Goal: Task Accomplishment & Management: Manage account settings

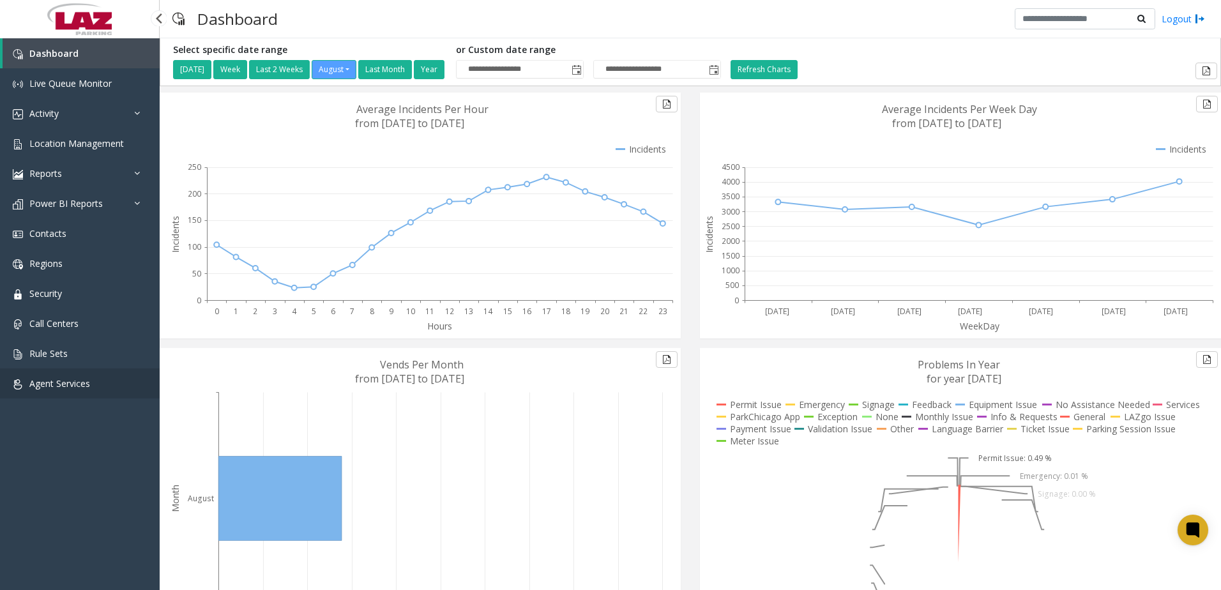
click at [88, 384] on span "Agent Services" at bounding box center [59, 384] width 61 height 12
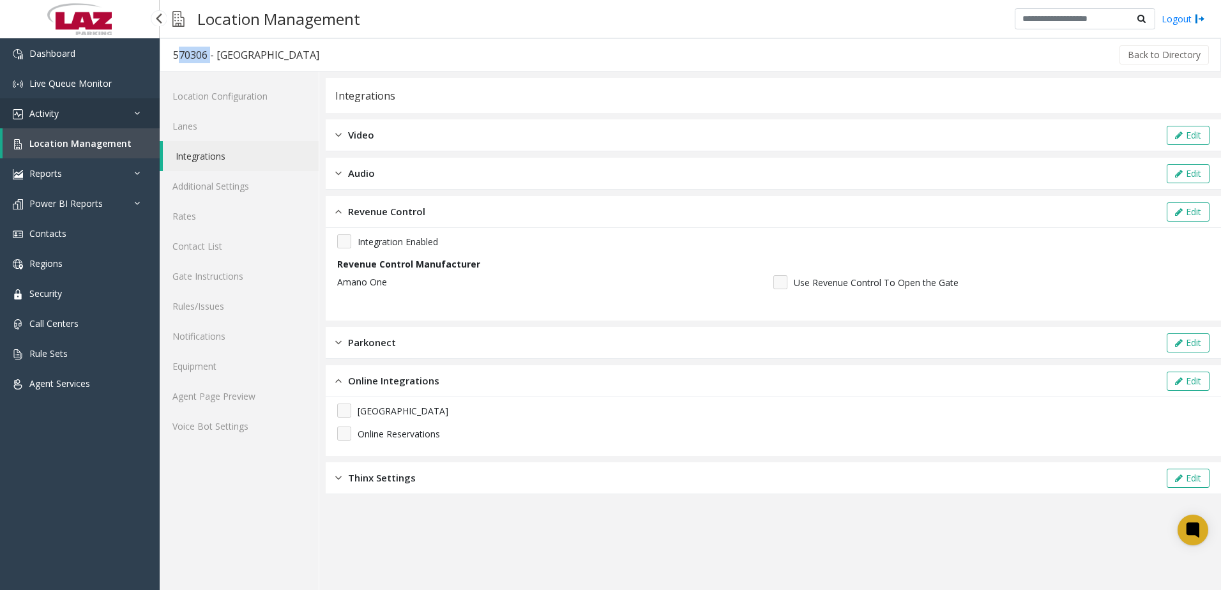
click at [91, 116] on link "Activity" at bounding box center [80, 113] width 160 height 30
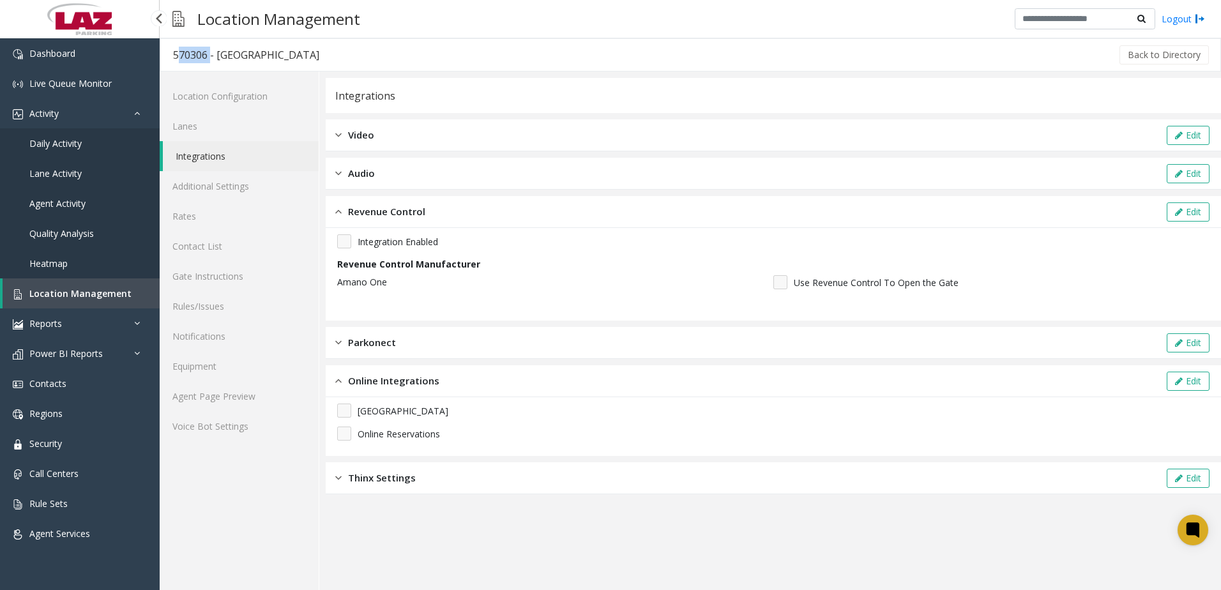
click at [54, 143] on span "Daily Activity" at bounding box center [55, 143] width 52 height 12
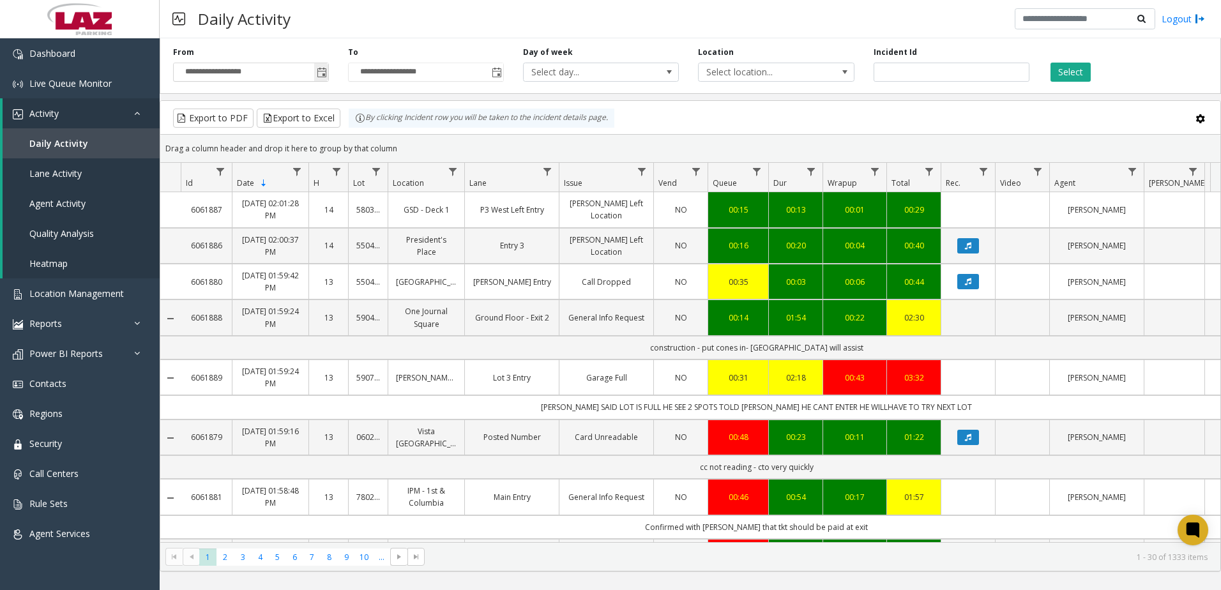
click at [318, 77] on span "Toggle popup" at bounding box center [322, 73] width 10 height 10
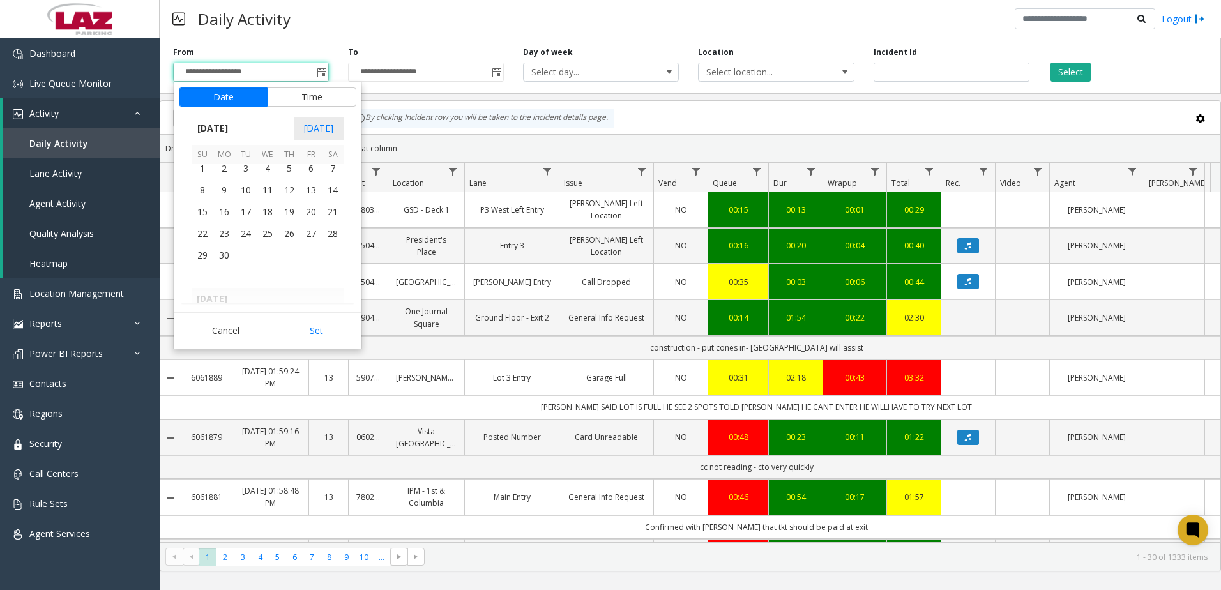
scroll to position [228791, 0]
click at [206, 190] on span "1" at bounding box center [203, 190] width 22 height 22
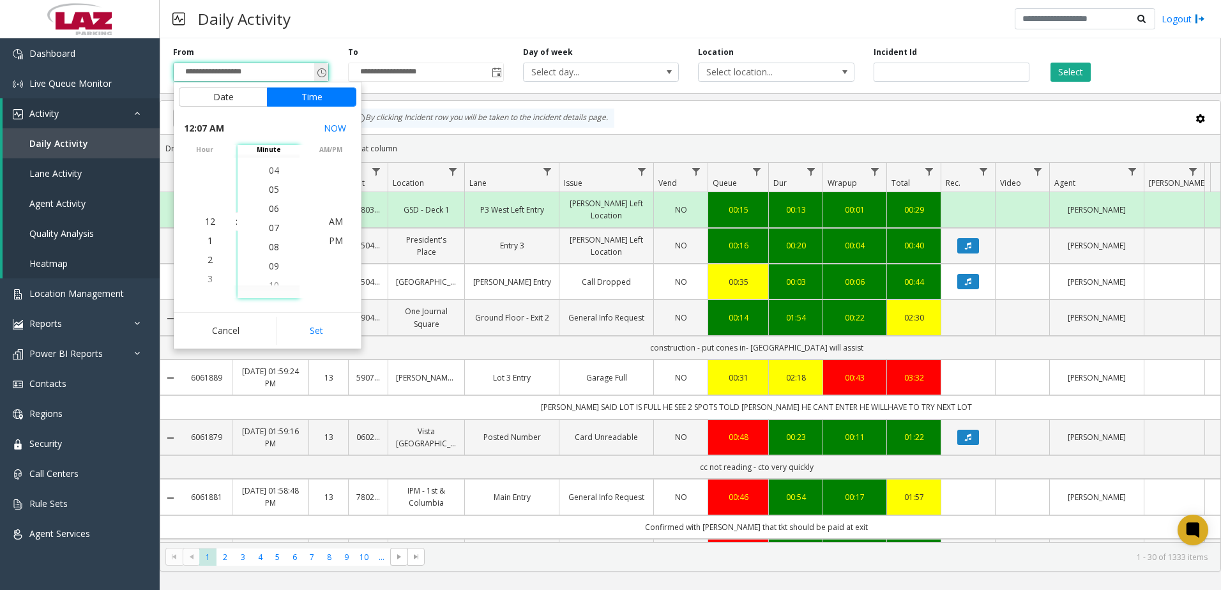
scroll to position [134, 0]
click at [216, 96] on button "Date" at bounding box center [223, 97] width 89 height 19
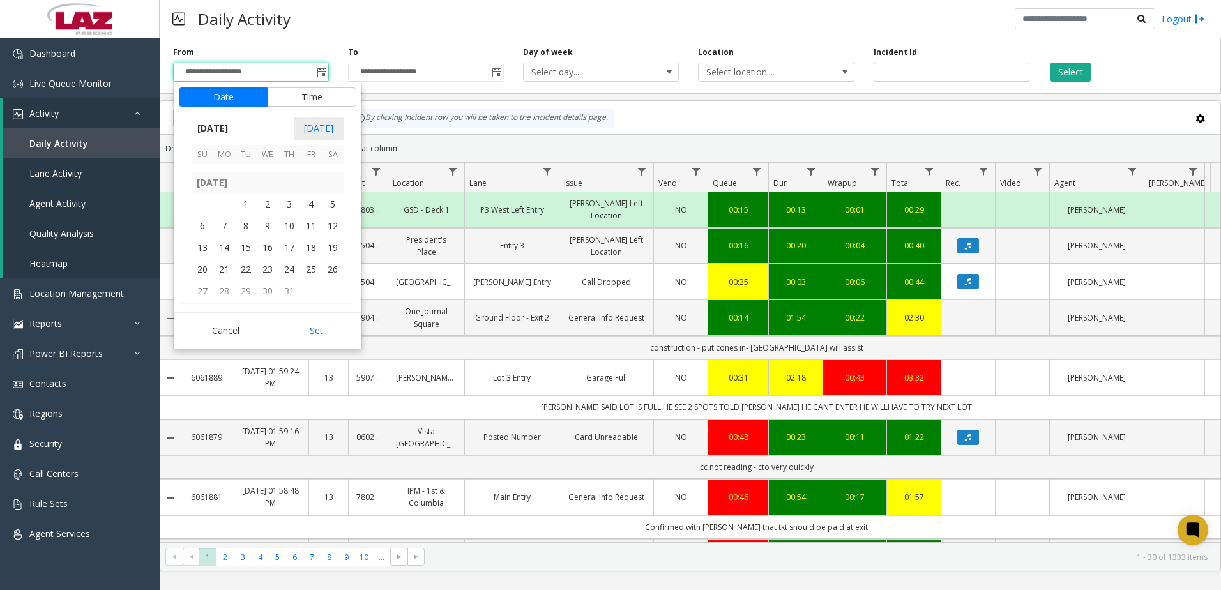
scroll to position [228934, 0]
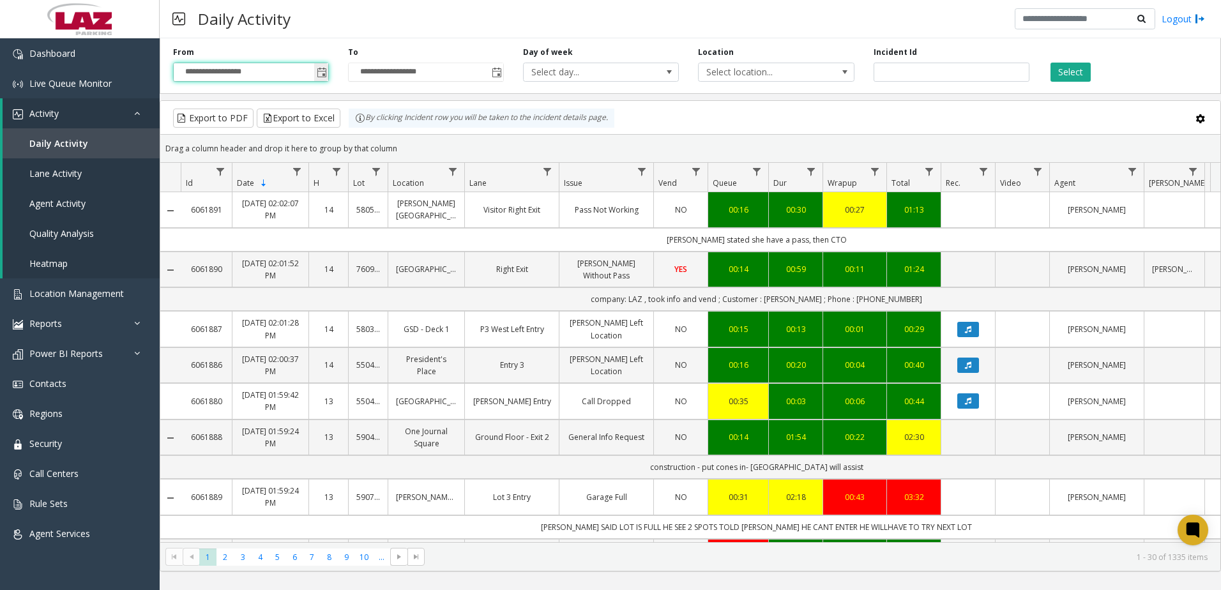
click at [325, 72] on span "Toggle popup" at bounding box center [322, 73] width 10 height 10
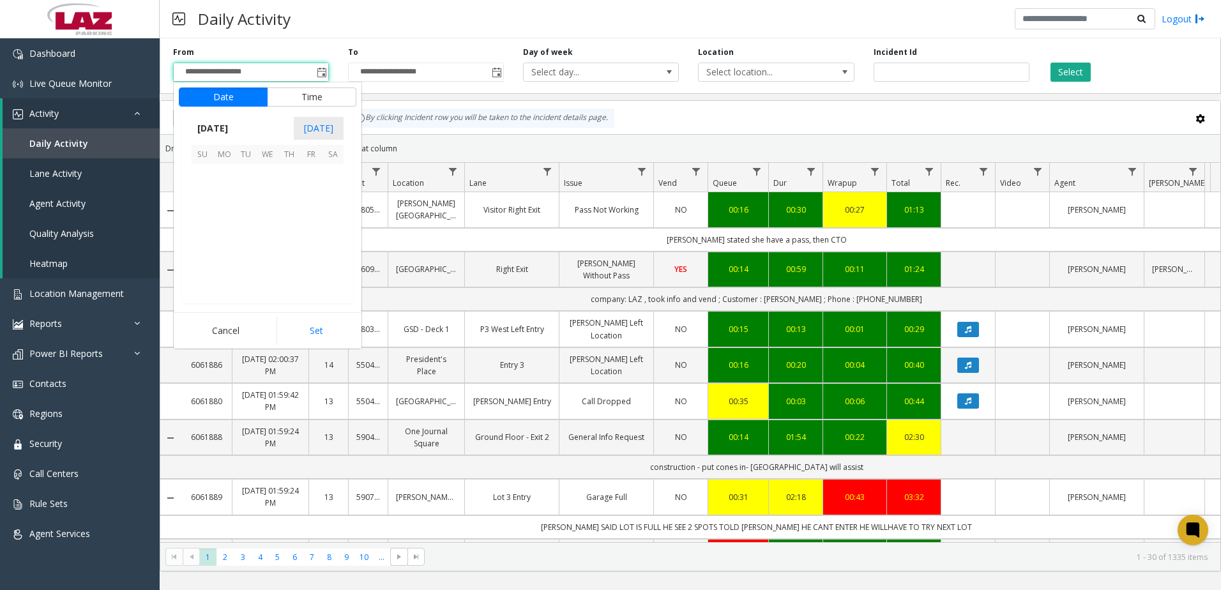
scroll to position [229110, 0]
click at [199, 216] on span "10" at bounding box center [203, 219] width 22 height 22
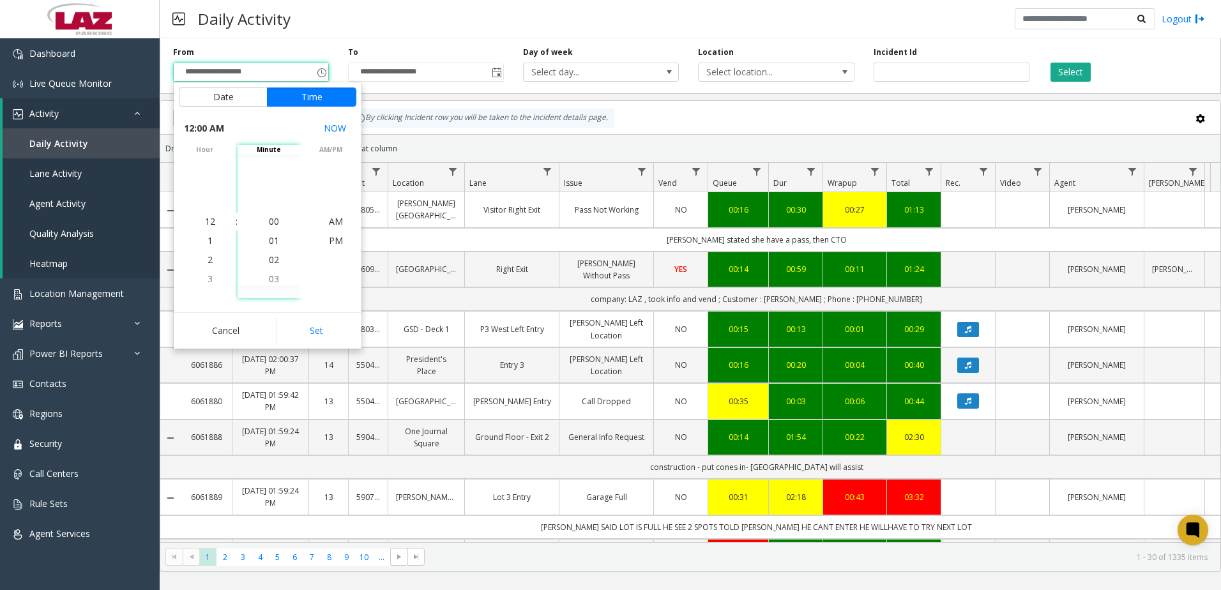
drag, startPoint x: 340, startPoint y: 328, endPoint x: 347, endPoint y: 319, distance: 10.5
click at [340, 329] on button "Set" at bounding box center [317, 331] width 80 height 28
type input "**********"
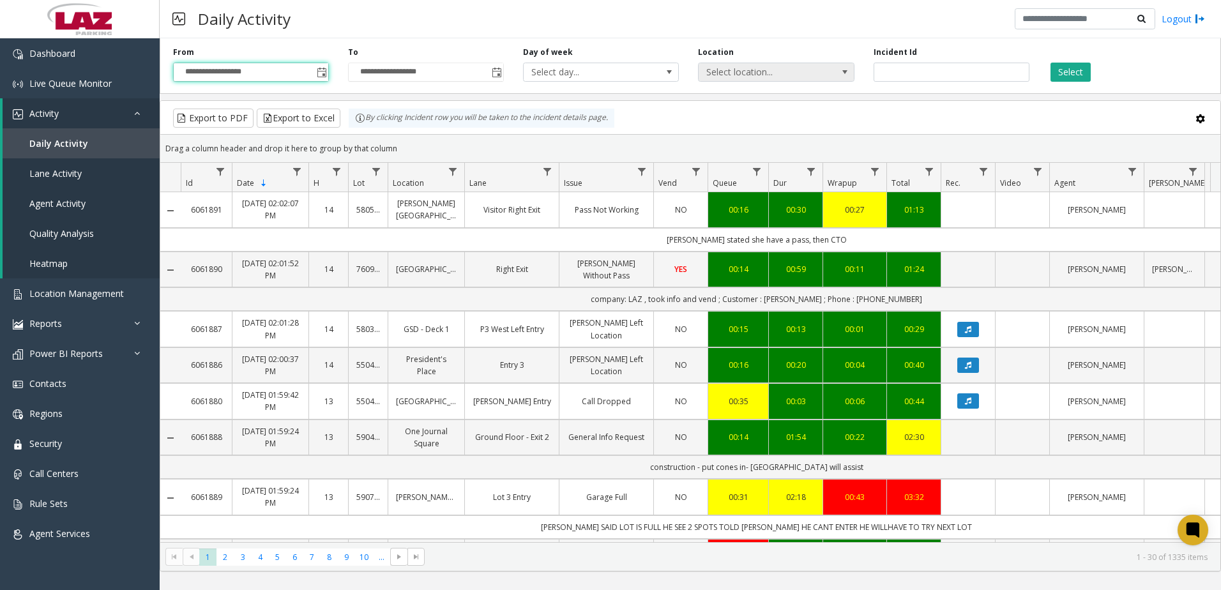
drag, startPoint x: 806, startPoint y: 69, endPoint x: 794, endPoint y: 77, distance: 13.8
click at [806, 71] on span "Select location..." at bounding box center [761, 72] width 124 height 18
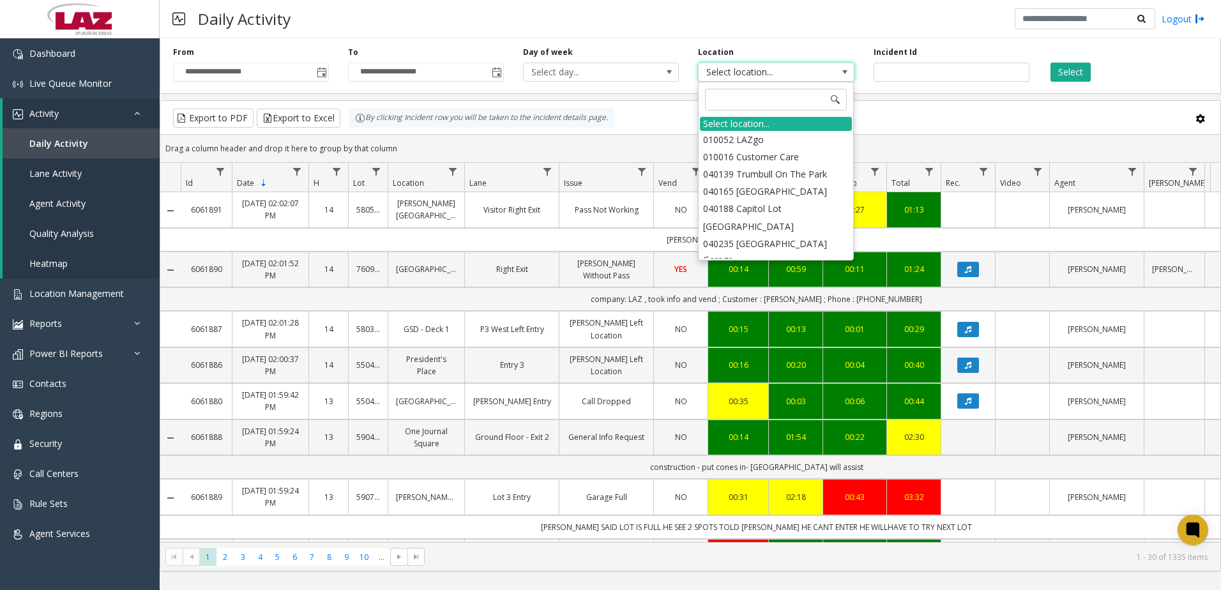
type input "******"
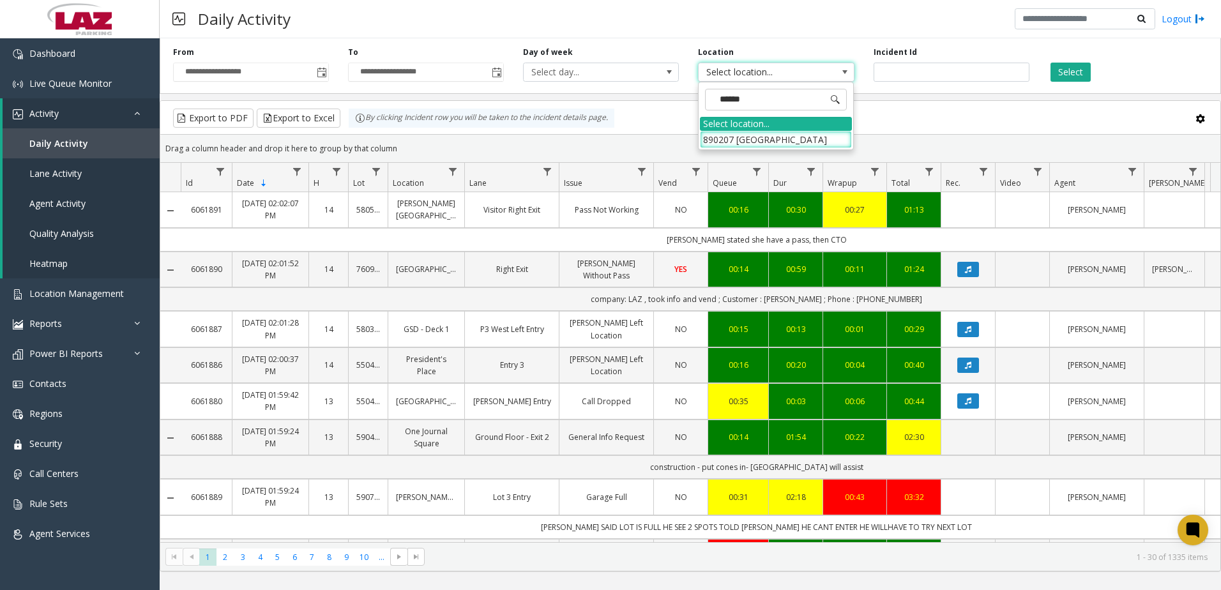
click at [758, 141] on li "890207 MBS International Airport" at bounding box center [776, 139] width 152 height 17
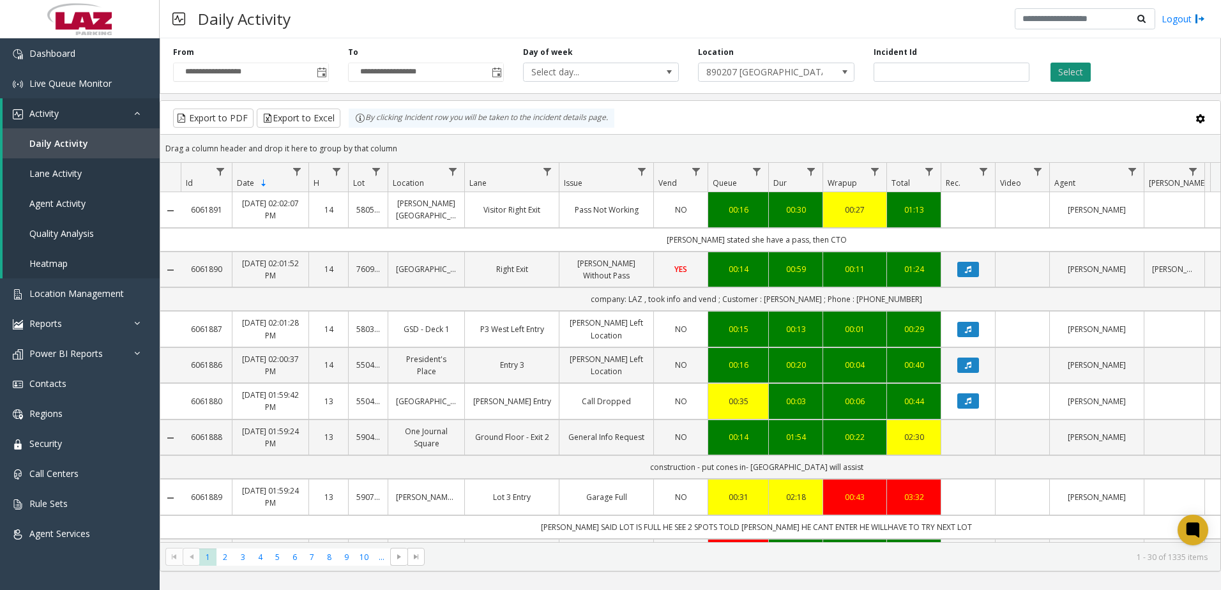
click at [1073, 63] on div "Select" at bounding box center [1126, 64] width 175 height 35
drag, startPoint x: 1073, startPoint y: 63, endPoint x: 1079, endPoint y: 66, distance: 6.6
click at [1079, 66] on button "Select" at bounding box center [1071, 72] width 40 height 19
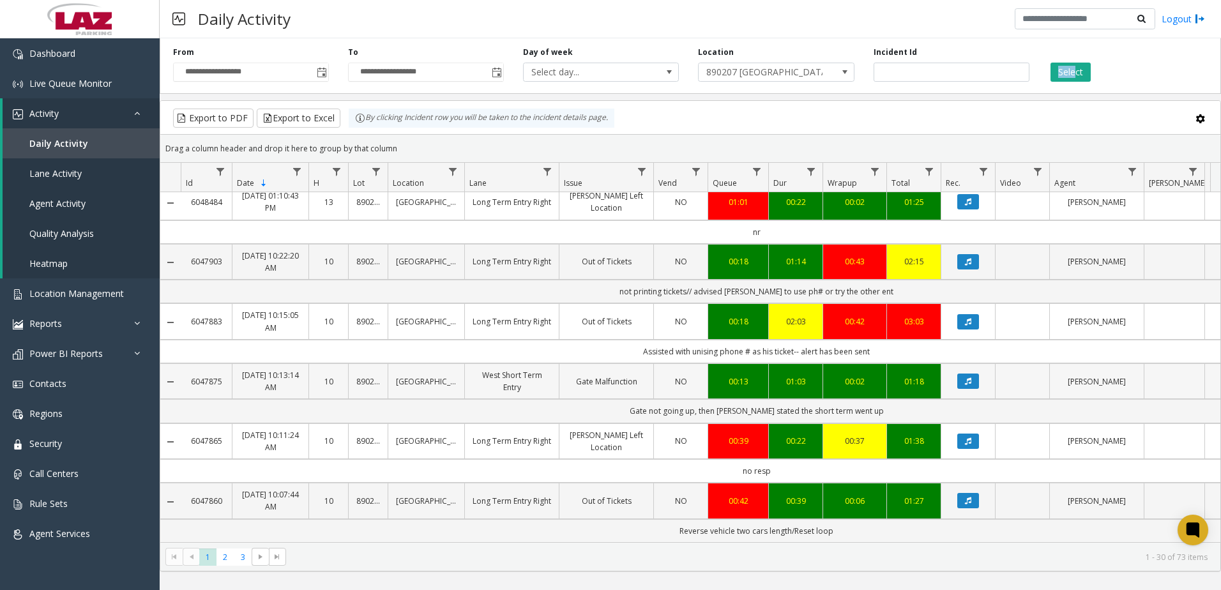
scroll to position [1749, 0]
click at [229, 560] on span "2" at bounding box center [225, 557] width 17 height 17
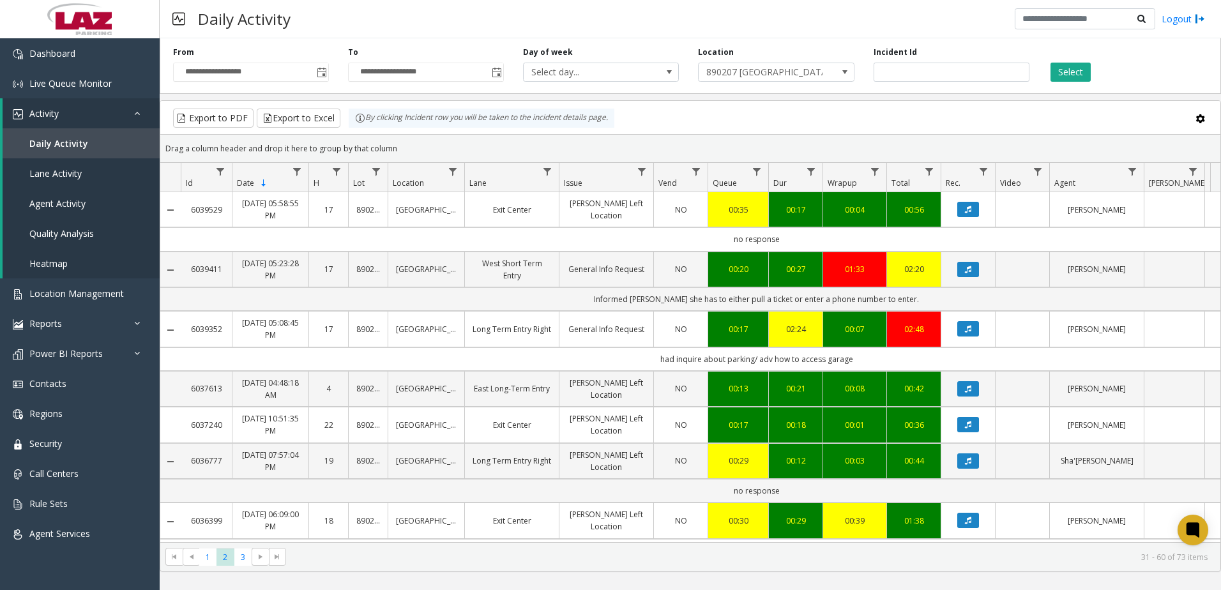
scroll to position [1150, 0]
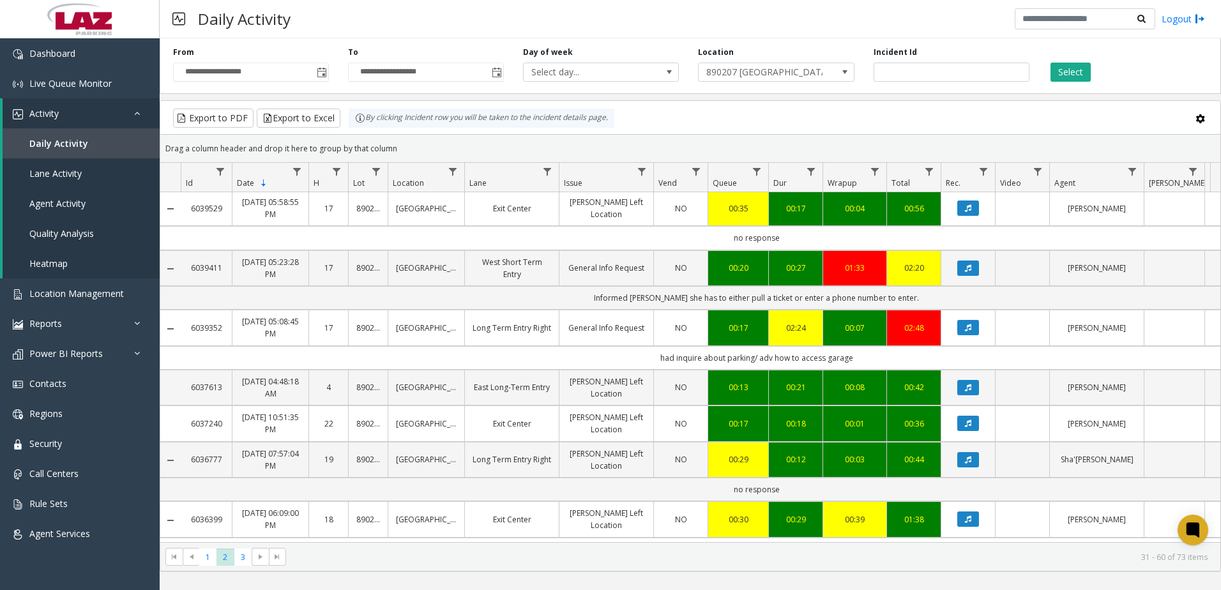
click at [975, 96] on button "Data table" at bounding box center [969, 88] width 22 height 15
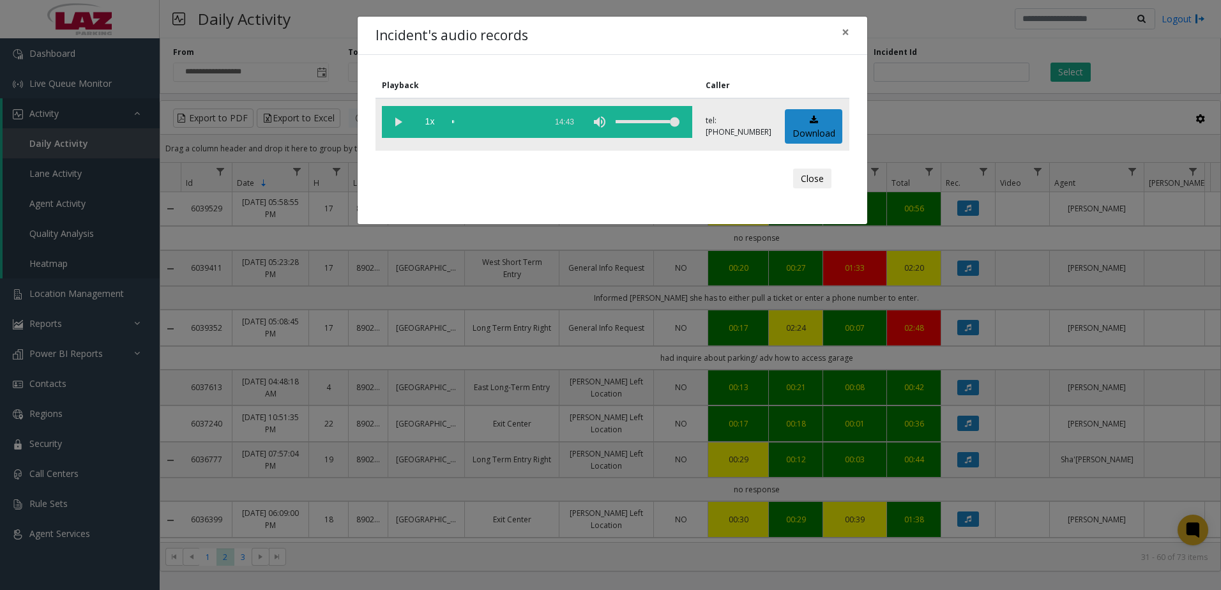
click at [398, 123] on vg-play-pause at bounding box center [398, 122] width 32 height 32
click at [498, 120] on div "scrub bar" at bounding box center [495, 122] width 87 height 32
click at [508, 121] on div "scrub bar" at bounding box center [495, 122] width 87 height 32
click at [521, 122] on div "scrub bar" at bounding box center [495, 122] width 87 height 32
click at [530, 121] on div "scrub bar" at bounding box center [495, 122] width 87 height 32
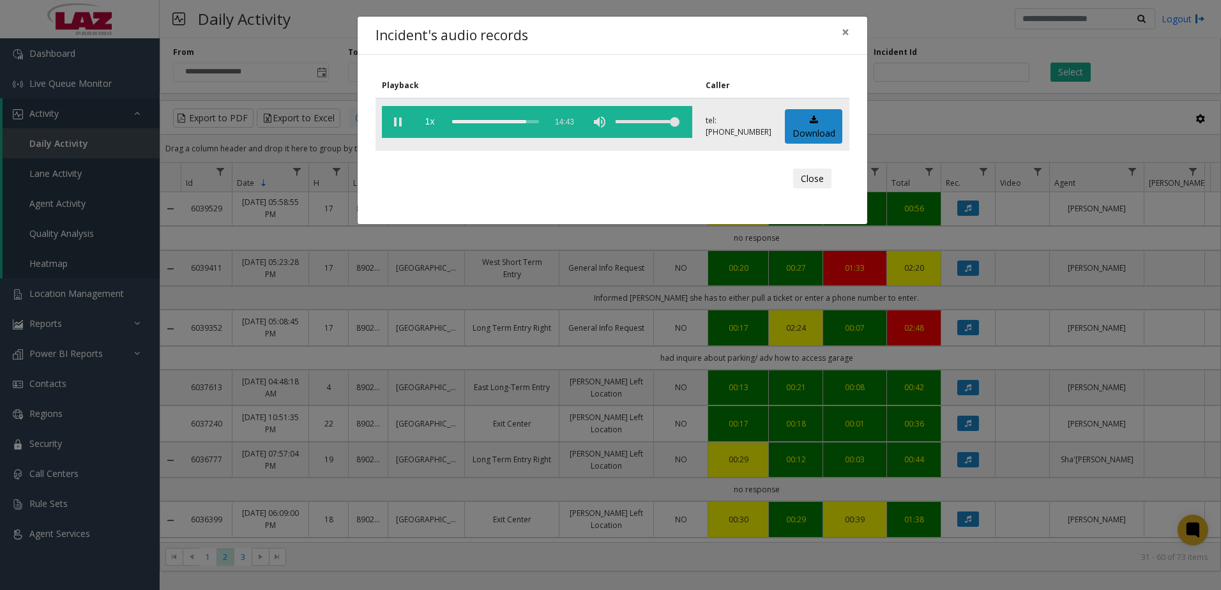
click at [537, 121] on div "scrub bar" at bounding box center [495, 122] width 87 height 32
click at [811, 181] on button "Close" at bounding box center [812, 179] width 38 height 20
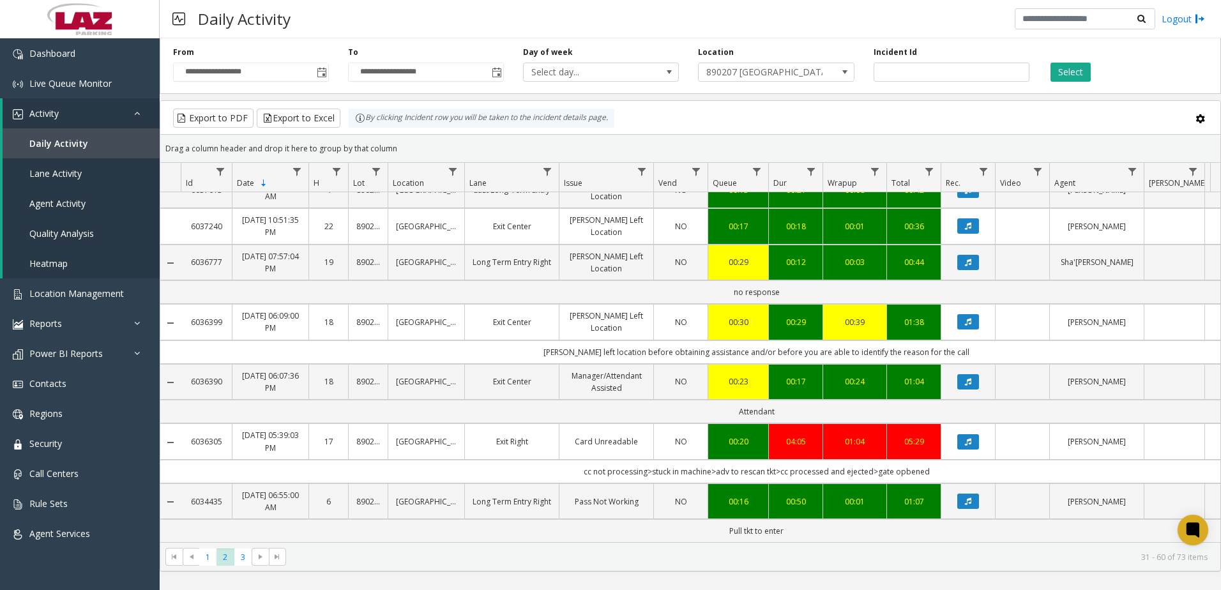
scroll to position [1725, 0]
click at [247, 553] on span "3" at bounding box center [242, 557] width 17 height 17
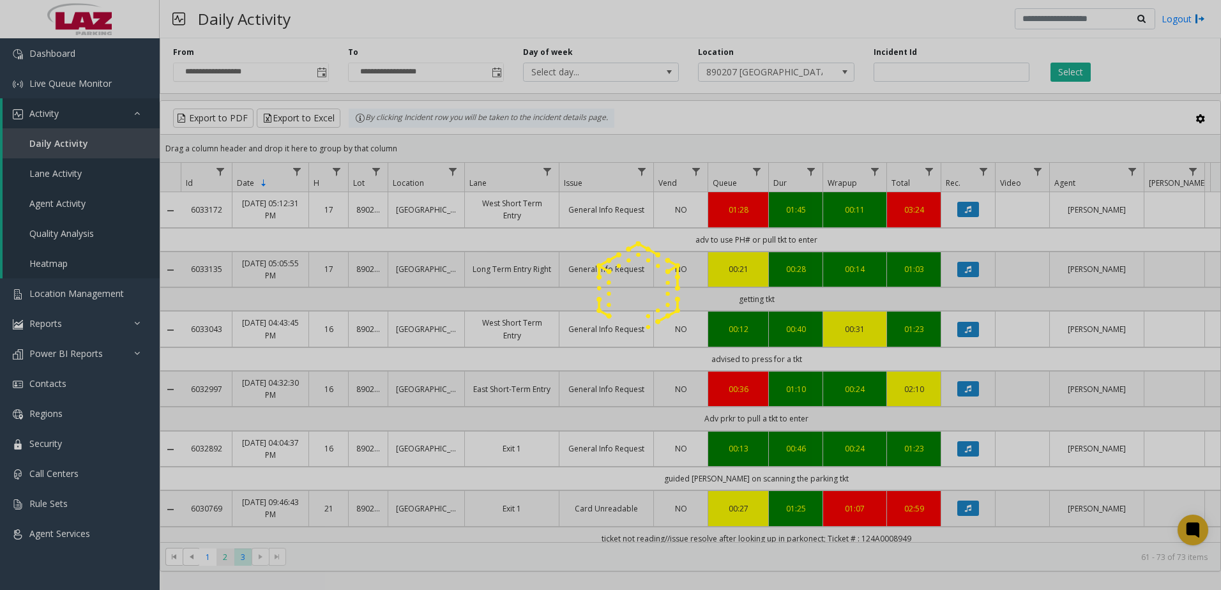
click at [231, 556] on span "2" at bounding box center [225, 557] width 17 height 17
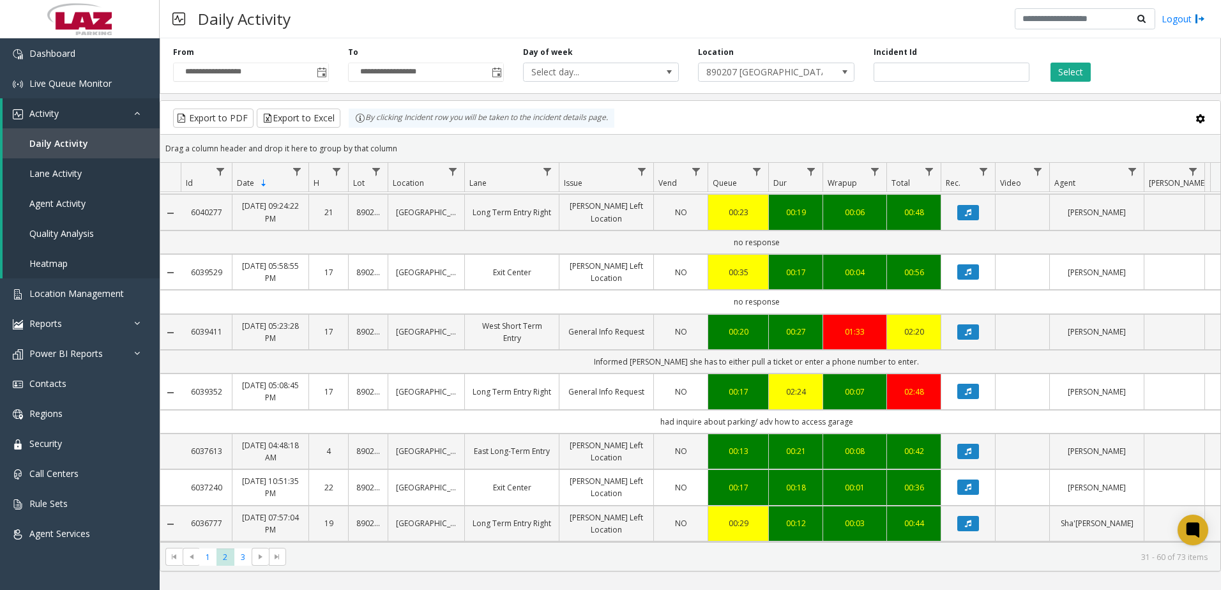
scroll to position [1150, 0]
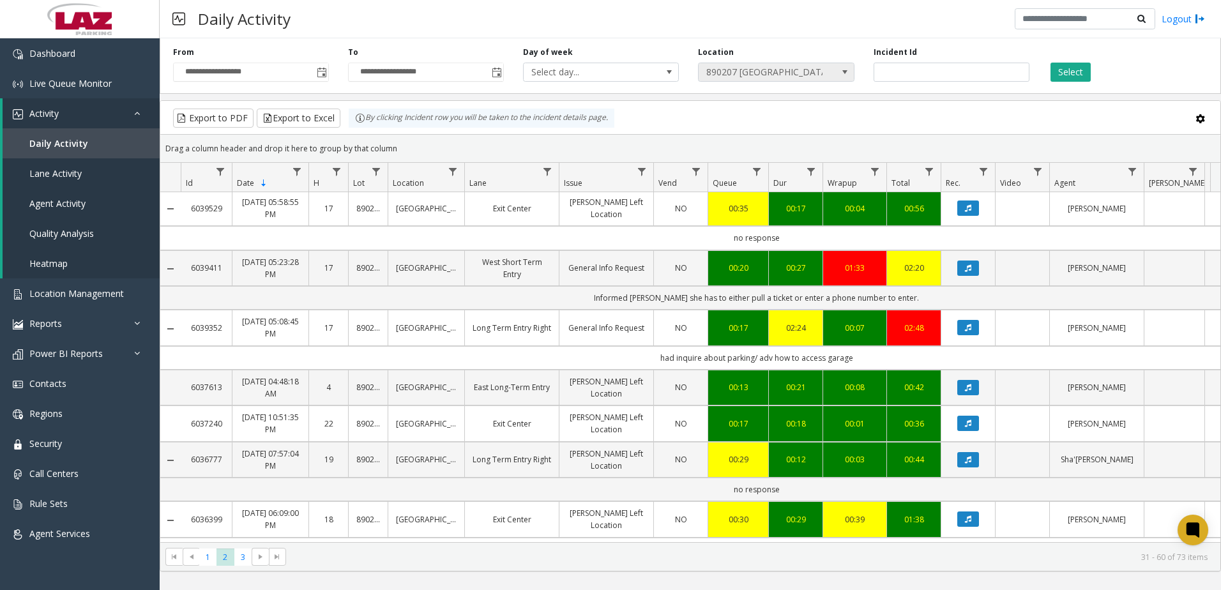
click at [738, 70] on span "890207 MBS International Airport" at bounding box center [761, 72] width 124 height 18
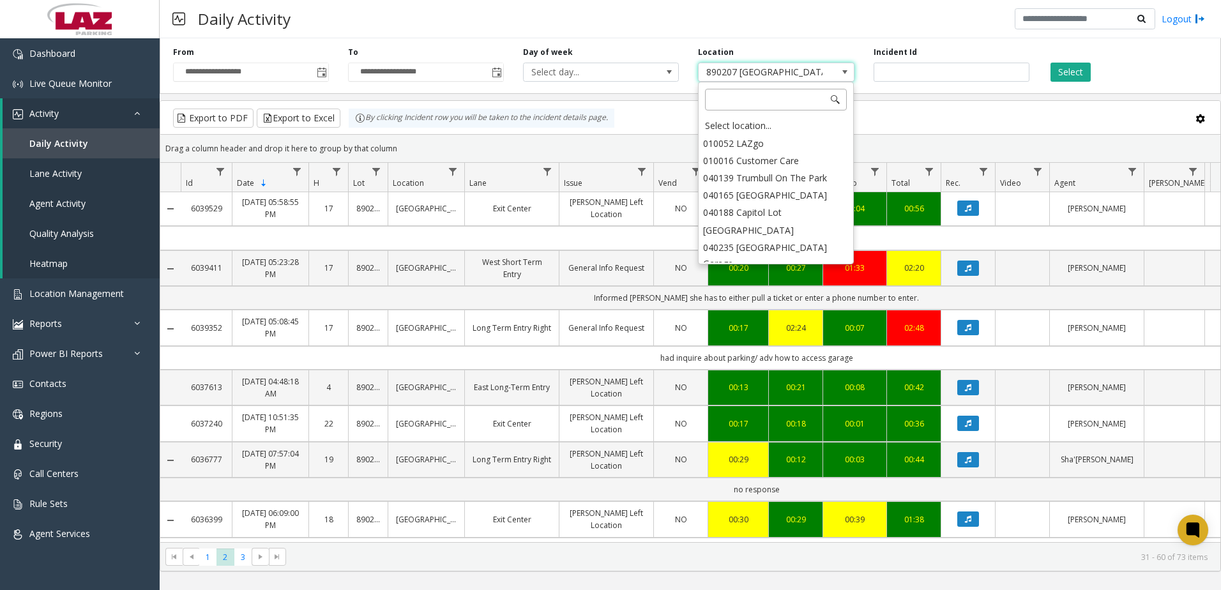
scroll to position [18967, 0]
drag, startPoint x: 733, startPoint y: 239, endPoint x: 712, endPoint y: 246, distance: 21.6
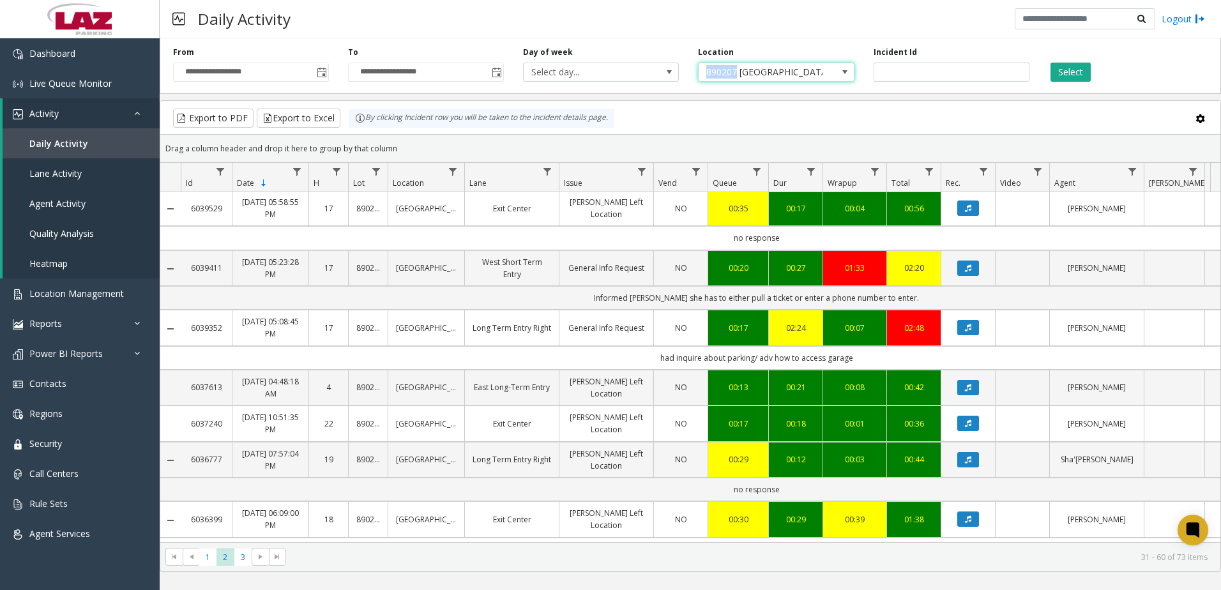
drag, startPoint x: 700, startPoint y: 73, endPoint x: 737, endPoint y: 75, distance: 36.5
click at [737, 75] on span "890207 MBS International Airport" at bounding box center [761, 72] width 124 height 18
drag, startPoint x: 737, startPoint y: 74, endPoint x: 629, endPoint y: 38, distance: 113.9
click at [676, 32] on div "Daily Activity Logout" at bounding box center [691, 19] width 1062 height 38
click at [59, 317] on link "Reports" at bounding box center [80, 324] width 160 height 30
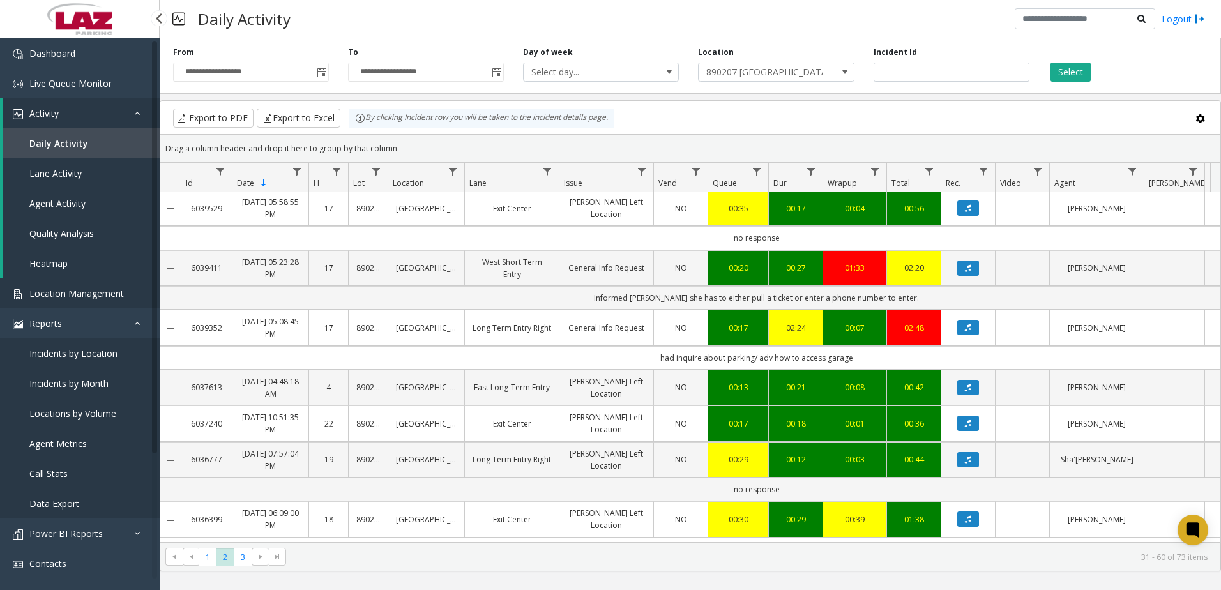
click at [52, 279] on link "Location Management" at bounding box center [80, 294] width 160 height 30
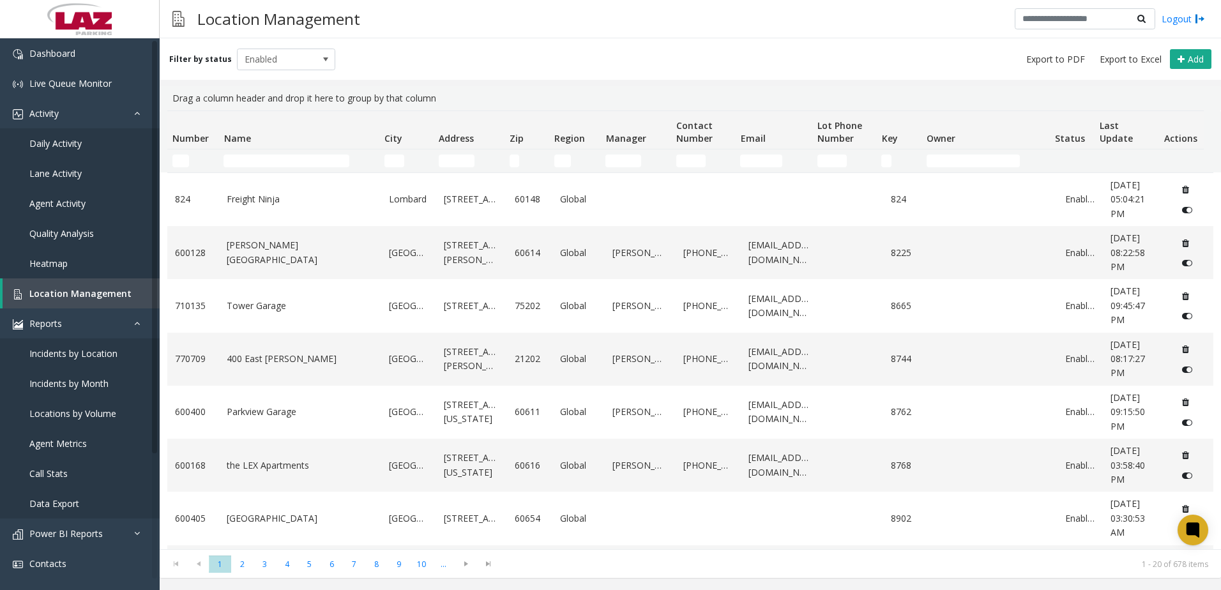
click at [189, 160] on kendo-grid-filter-wrapper-cell "Number Filter" at bounding box center [192, 161] width 41 height 13
click at [185, 155] on input "Number Filter" at bounding box center [180, 161] width 17 height 13
paste input "******"
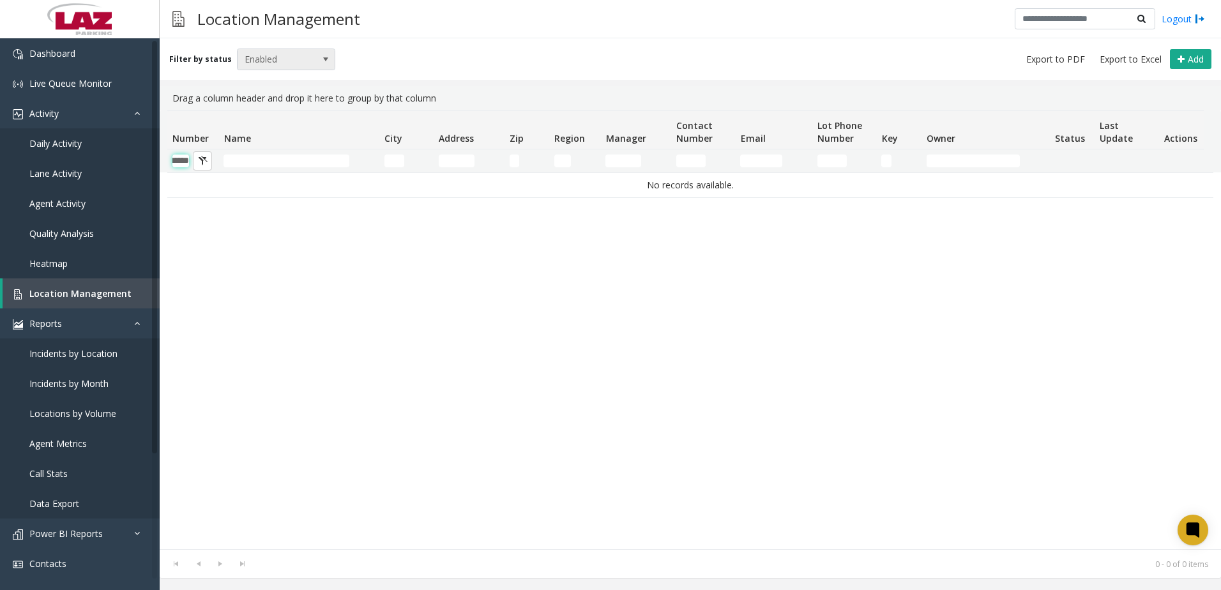
type input "******"
click at [260, 53] on span "Enabled" at bounding box center [277, 59] width 78 height 20
click at [275, 89] on li "Enabled" at bounding box center [280, 97] width 95 height 17
click at [263, 57] on span "Enabled" at bounding box center [277, 59] width 78 height 20
click at [261, 80] on li "All" at bounding box center [280, 80] width 95 height 17
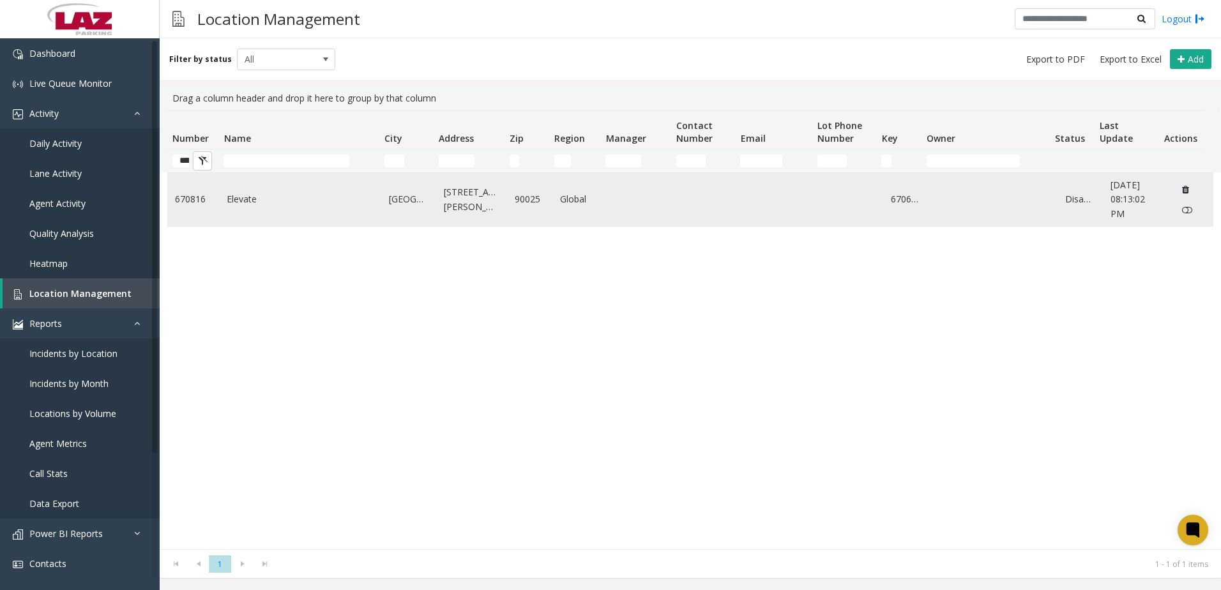
click at [319, 206] on link "Elevate" at bounding box center [300, 199] width 147 height 14
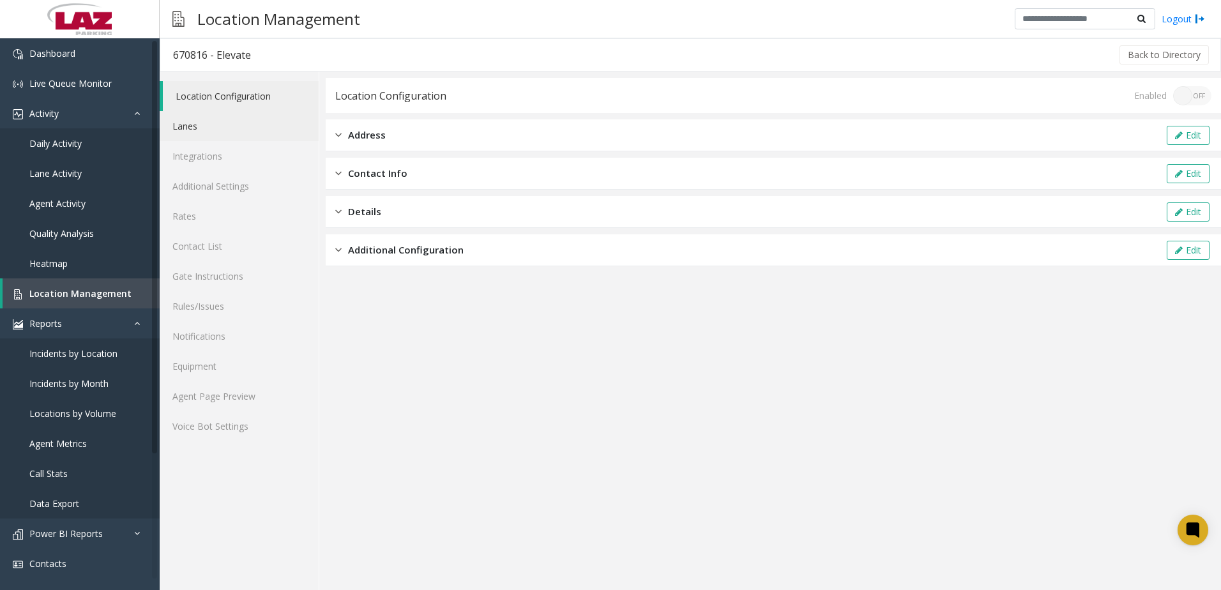
click at [201, 130] on link "Lanes" at bounding box center [239, 126] width 159 height 30
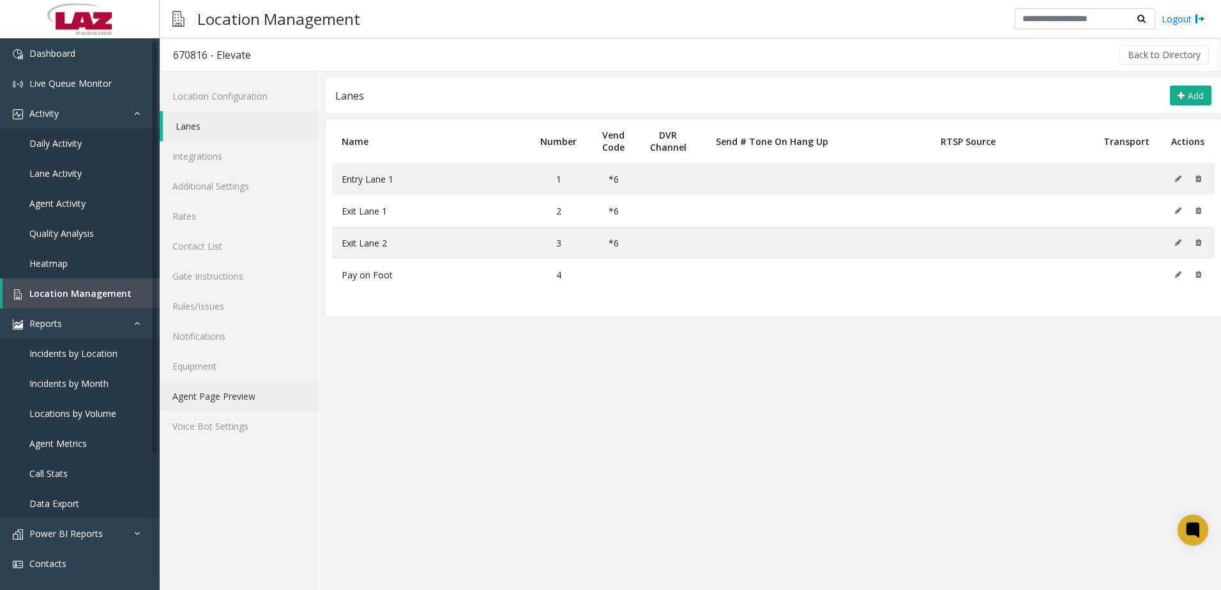
click at [229, 399] on link "Agent Page Preview" at bounding box center [239, 396] width 159 height 30
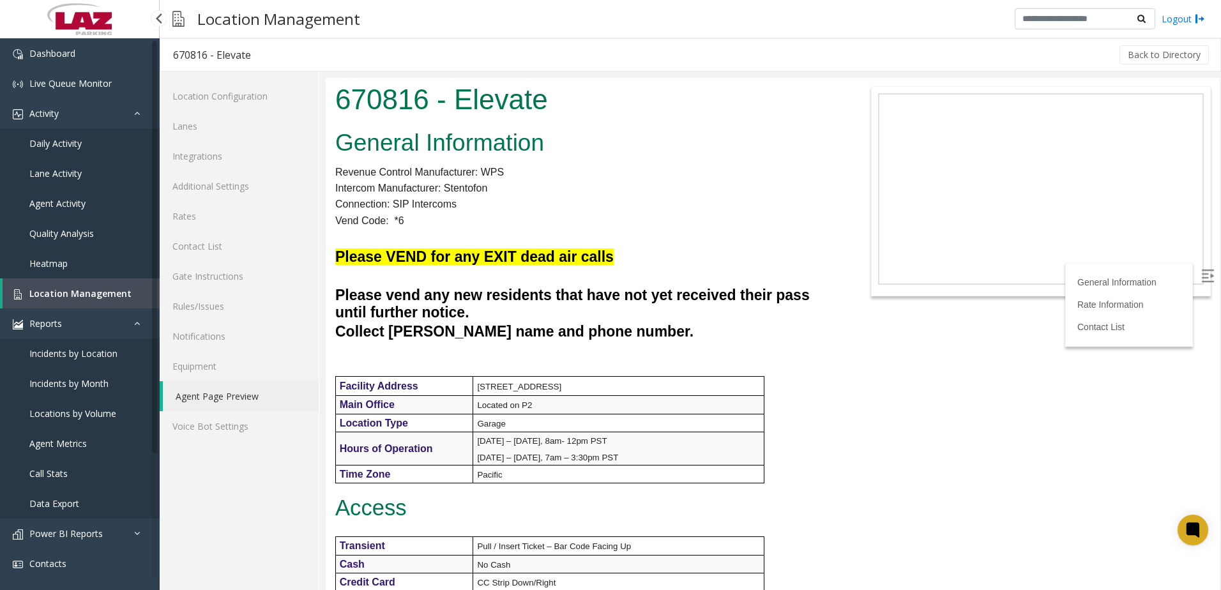
click at [93, 294] on span "Location Management" at bounding box center [80, 293] width 102 height 12
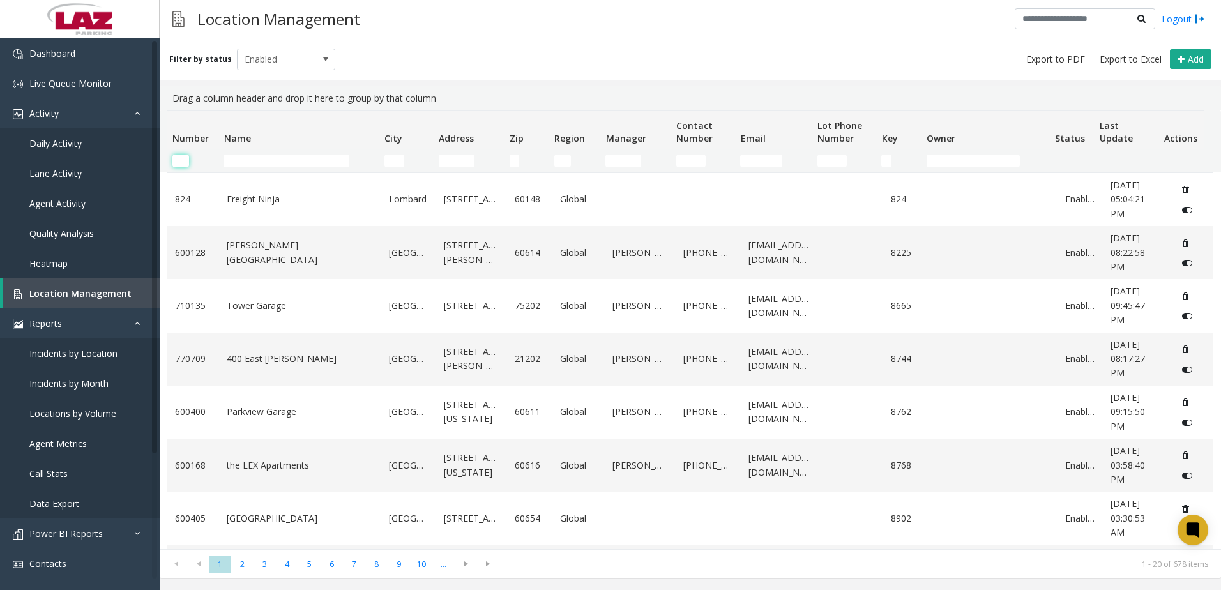
click at [178, 162] on input "Number Filter" at bounding box center [180, 161] width 17 height 13
paste input "******"
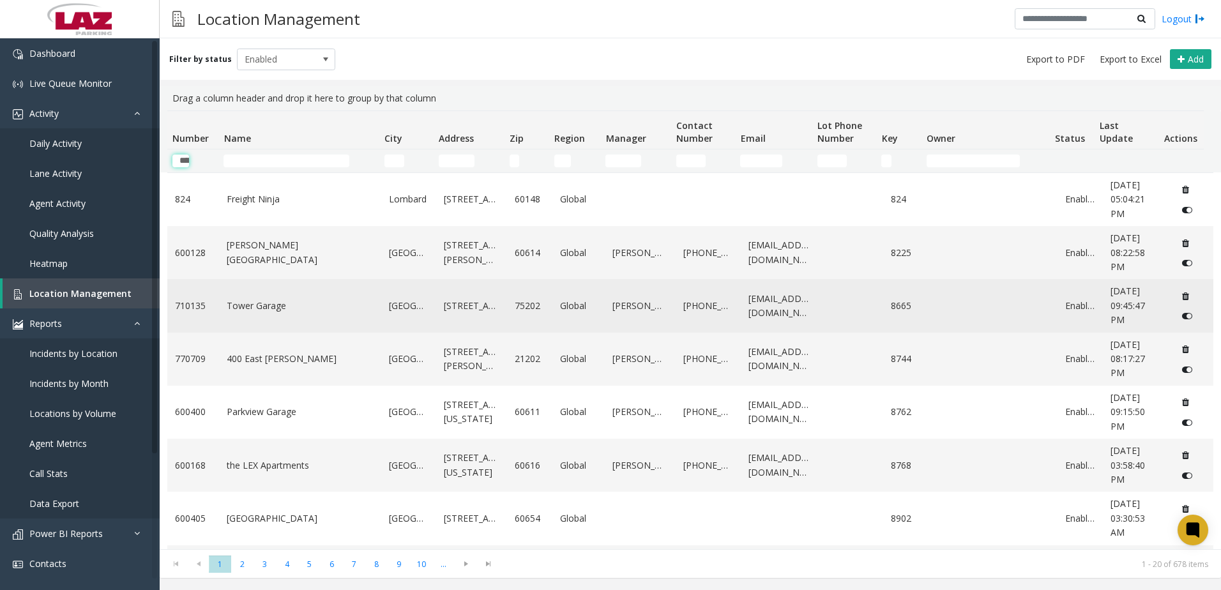
scroll to position [0, 21]
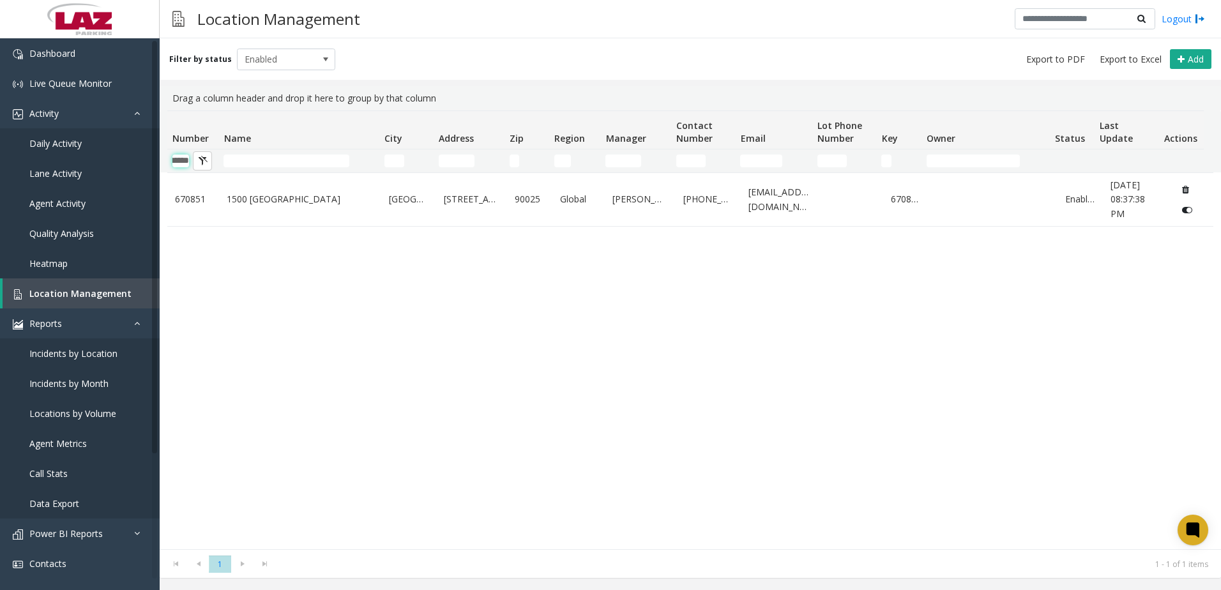
type input "******"
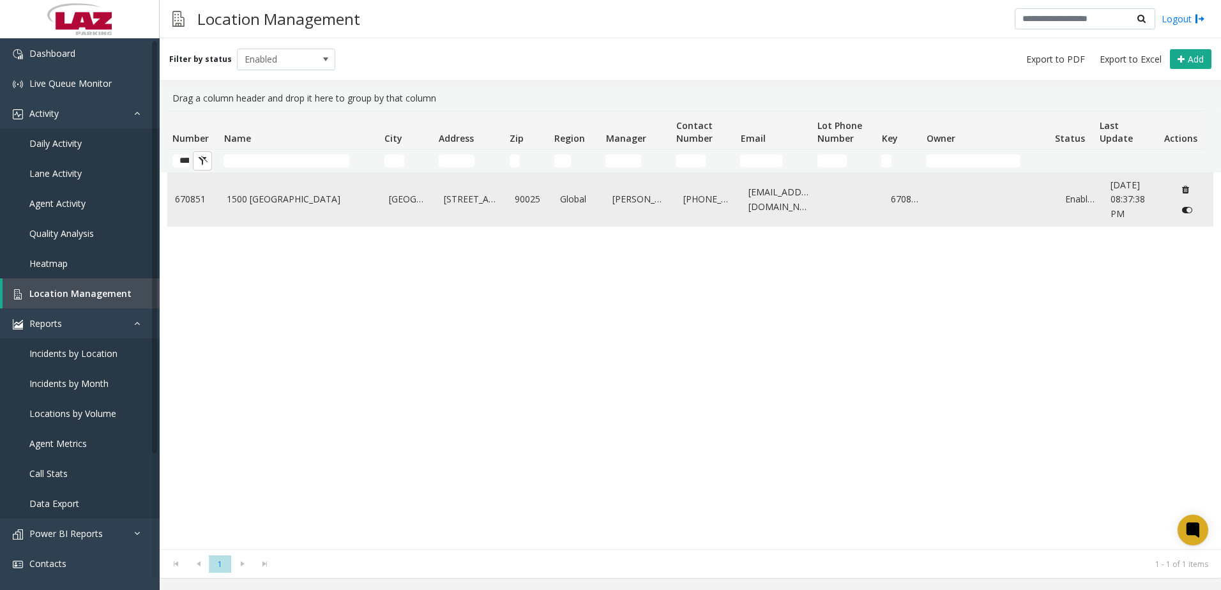
click at [238, 204] on link "1500 Granville" at bounding box center [300, 199] width 147 height 14
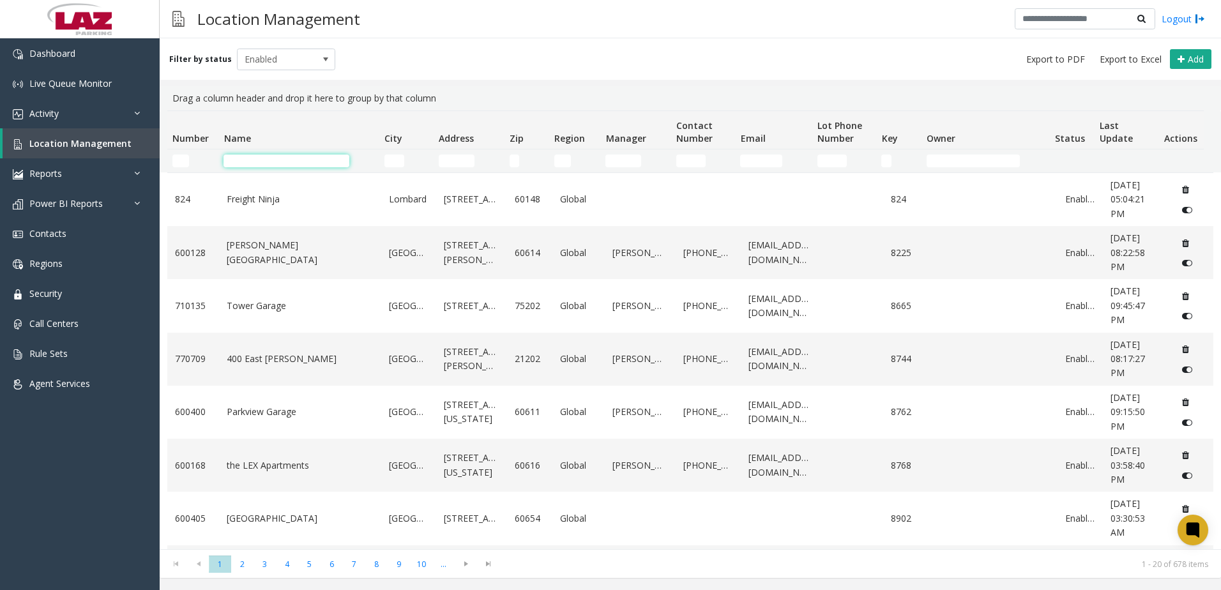
click at [248, 161] on input "Name Filter" at bounding box center [287, 161] width 126 height 13
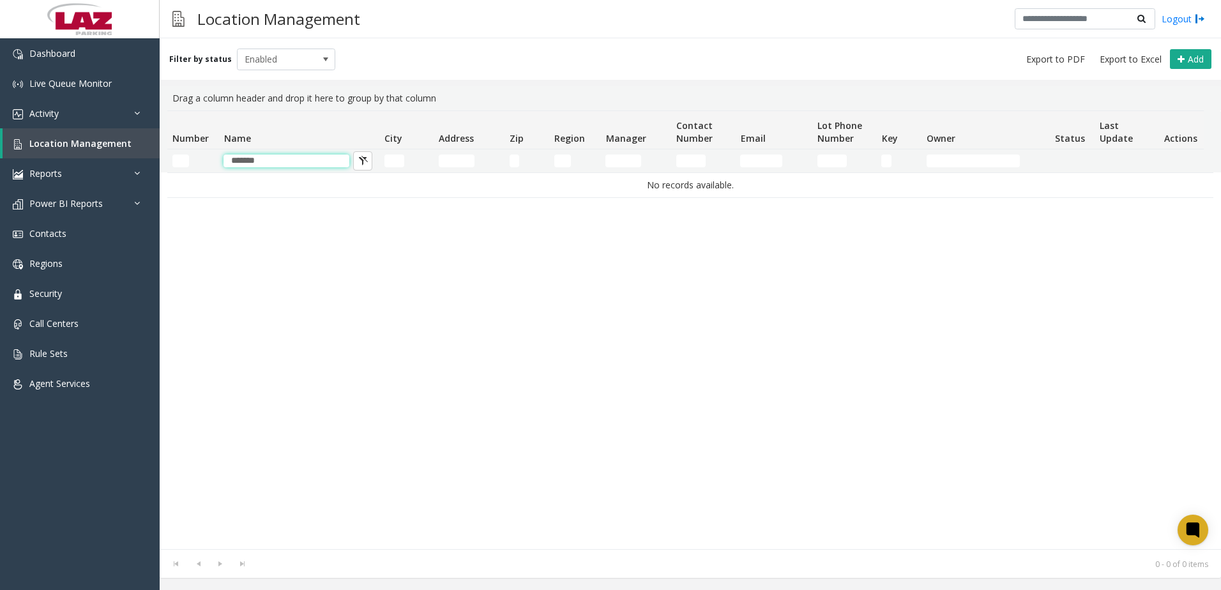
type input "*******"
click at [309, 77] on div "Filter by status Enabled Add" at bounding box center [691, 59] width 1062 height 42
click at [296, 49] on span "Enabled" at bounding box center [277, 59] width 78 height 20
click at [277, 71] on div "All Enabled Disabled Archived" at bounding box center [280, 106] width 99 height 73
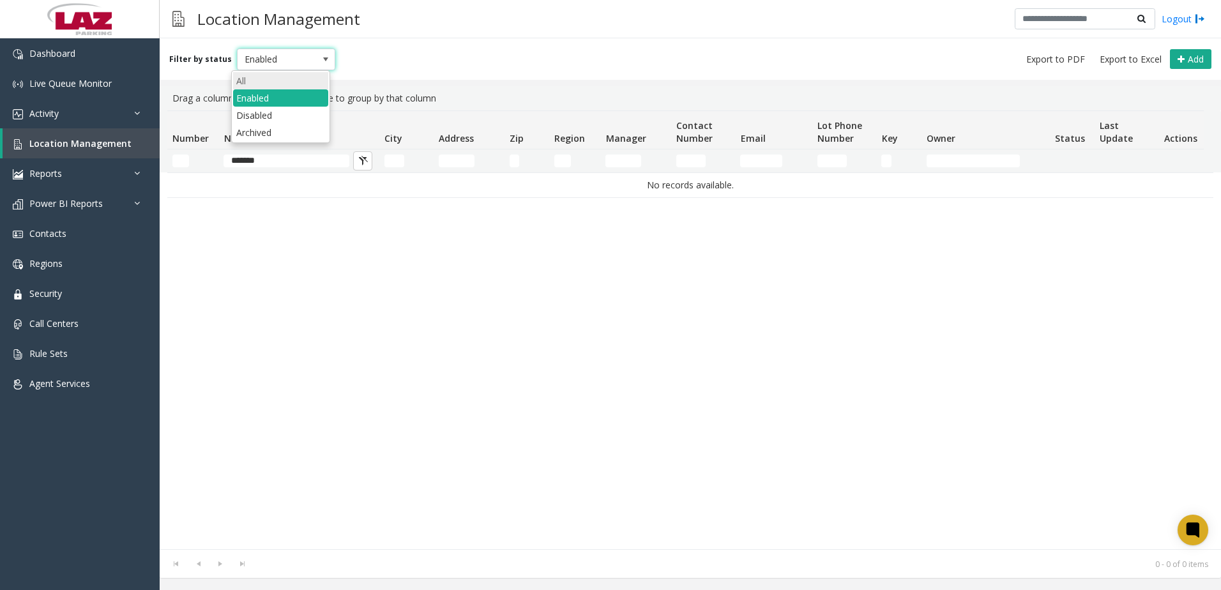
click at [279, 77] on li "All" at bounding box center [280, 80] width 95 height 17
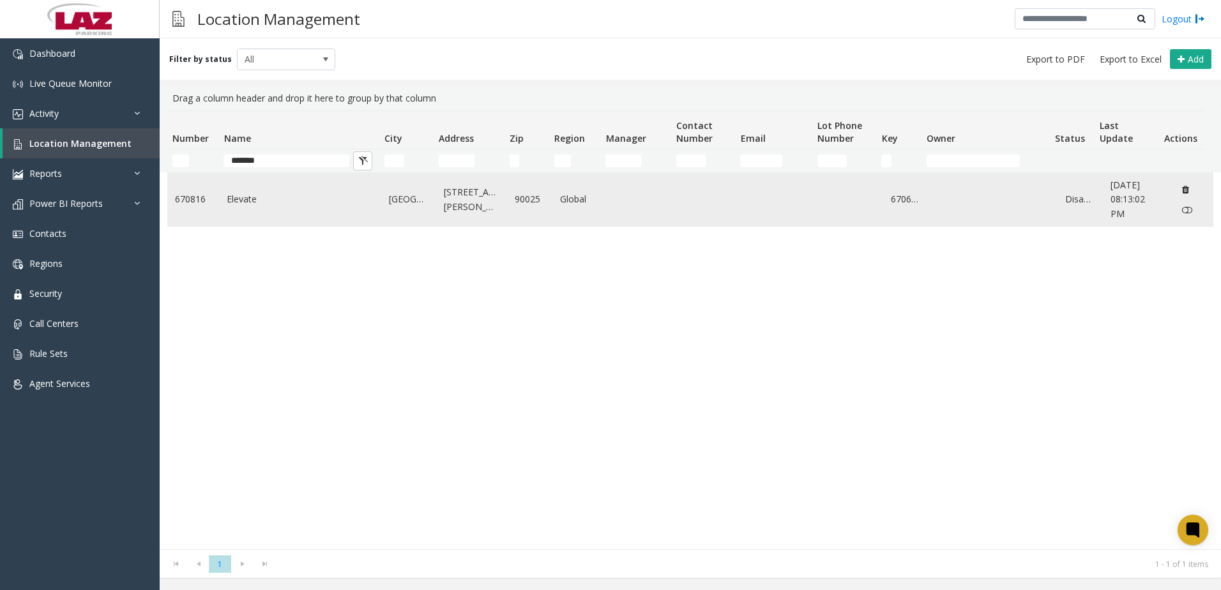
click at [255, 196] on link "Elevate" at bounding box center [300, 199] width 147 height 14
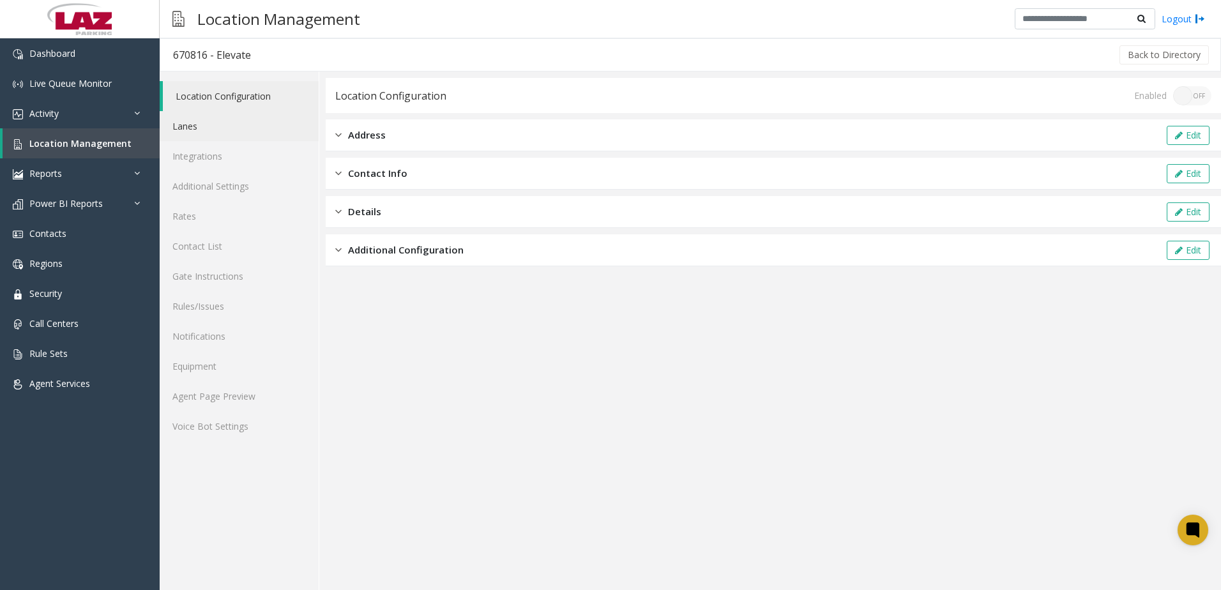
click at [201, 129] on link "Lanes" at bounding box center [239, 126] width 159 height 30
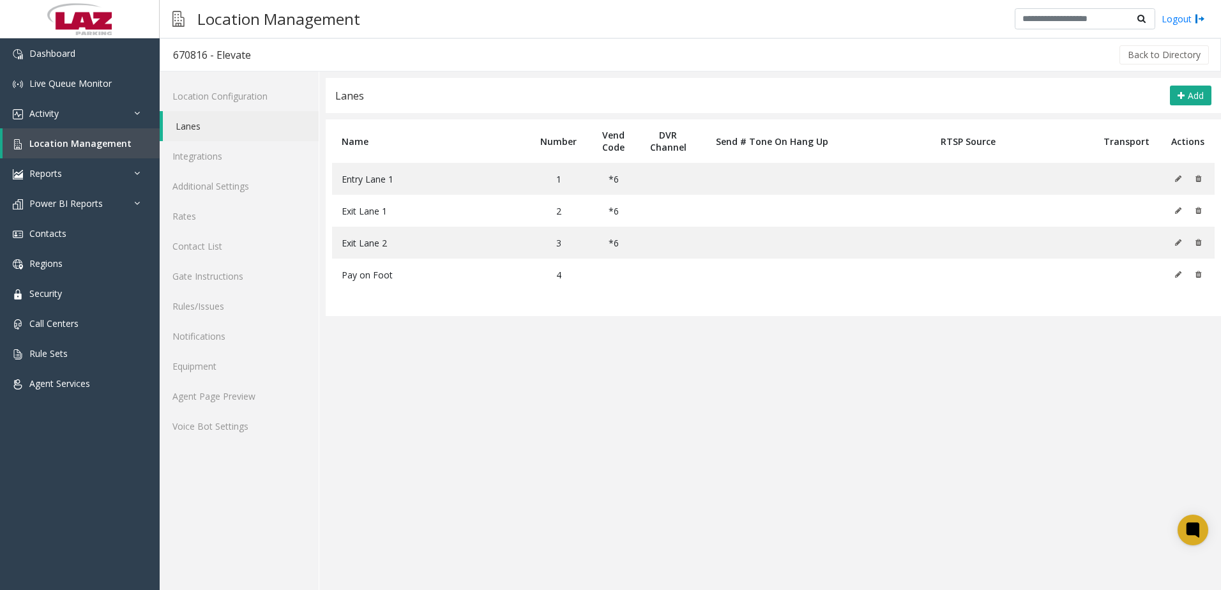
click at [176, 56] on h3 "670816 - Elevate" at bounding box center [211, 54] width 103 height 29
drag, startPoint x: 175, startPoint y: 56, endPoint x: 208, endPoint y: 50, distance: 33.1
click at [208, 50] on div "670816 - Elevate" at bounding box center [212, 55] width 78 height 17
